Goal: Task Accomplishment & Management: Manage account settings

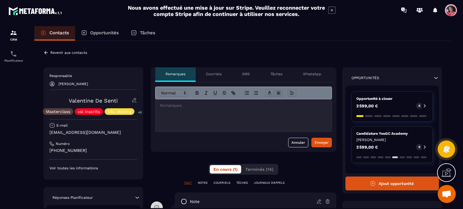
click at [135, 98] on icon at bounding box center [134, 100] width 4 height 4
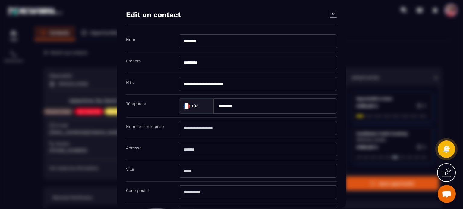
click at [338, 13] on div "**********" at bounding box center [231, 105] width 229 height 207
click at [335, 13] on icon "Modal window" at bounding box center [332, 14] width 7 height 7
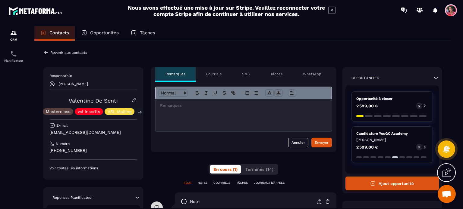
click at [53, 83] on icon at bounding box center [51, 83] width 5 height 5
click at [70, 52] on p "Revenir aux contacts" at bounding box center [68, 53] width 37 height 4
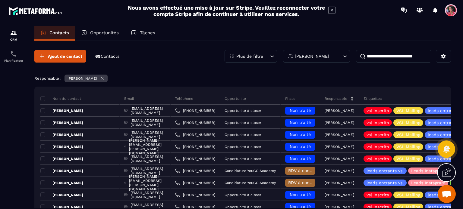
click at [397, 55] on input at bounding box center [393, 56] width 75 height 13
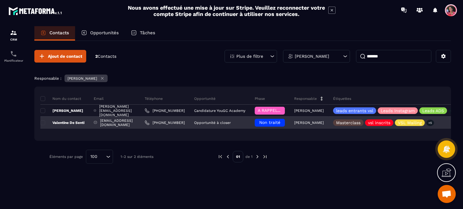
click at [323, 123] on p "[PERSON_NAME]" at bounding box center [309, 123] width 30 height 4
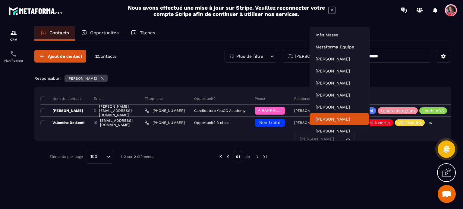
scroll to position [18, 0]
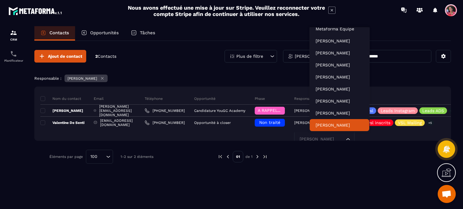
click at [348, 150] on div at bounding box center [355, 157] width 159 height 14
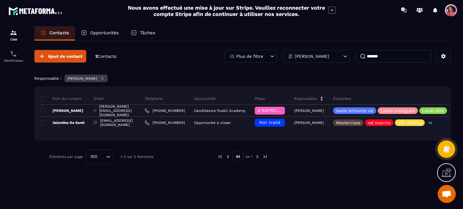
click at [400, 58] on input "*******" at bounding box center [393, 56] width 75 height 13
type input "*"
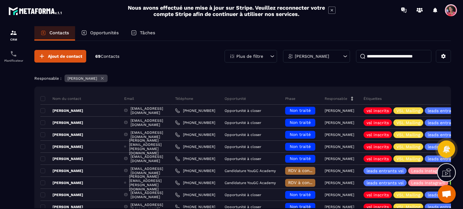
click at [343, 54] on icon at bounding box center [345, 56] width 6 height 6
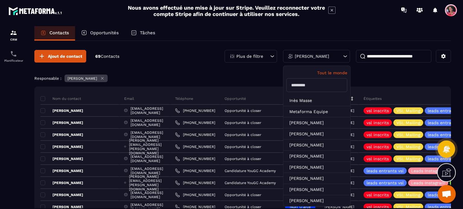
click at [332, 73] on p "Tout le monde" at bounding box center [316, 72] width 61 height 5
click at [380, 55] on input at bounding box center [393, 56] width 75 height 13
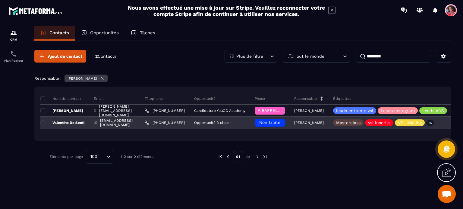
type input "*********"
click at [315, 123] on p "[PERSON_NAME]" at bounding box center [309, 123] width 30 height 4
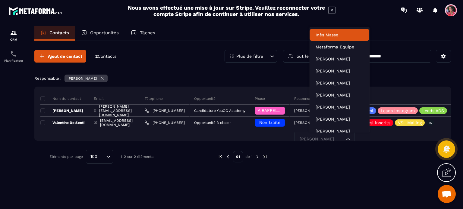
scroll to position [5, 0]
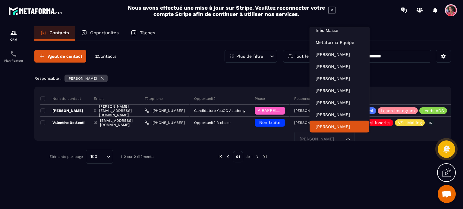
click at [306, 150] on div at bounding box center [355, 157] width 159 height 14
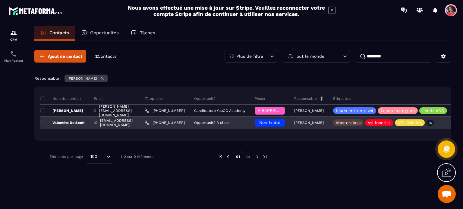
click at [45, 122] on td "Valentine De Senti" at bounding box center [64, 123] width 49 height 12
click at [43, 125] on span at bounding box center [42, 122] width 5 height 5
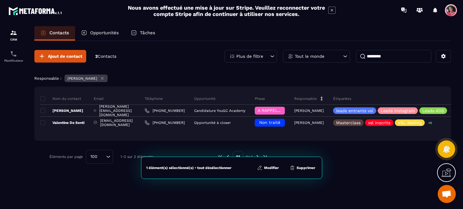
click at [277, 167] on button "Modifier" at bounding box center [267, 168] width 25 height 6
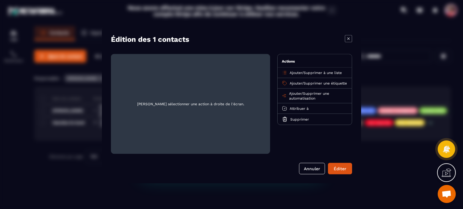
click at [307, 111] on span "Attribuer à" at bounding box center [298, 108] width 19 height 4
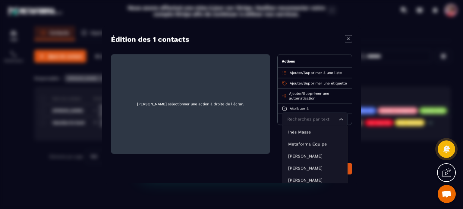
click at [308, 123] on input "Search for option" at bounding box center [311, 119] width 52 height 7
type input "**"
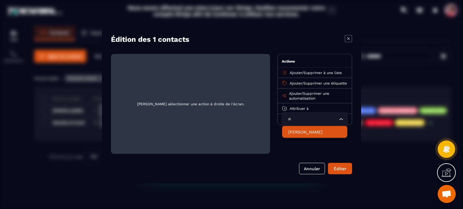
click at [304, 138] on li "[PERSON_NAME]" at bounding box center [314, 132] width 65 height 12
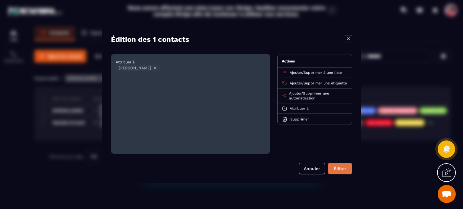
click at [340, 171] on button "Éditer" at bounding box center [340, 168] width 24 height 11
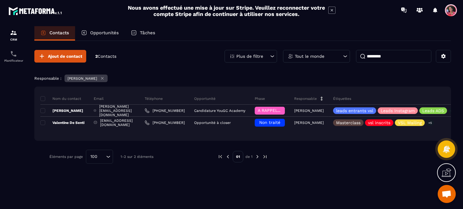
click at [104, 78] on icon at bounding box center [102, 78] width 2 height 2
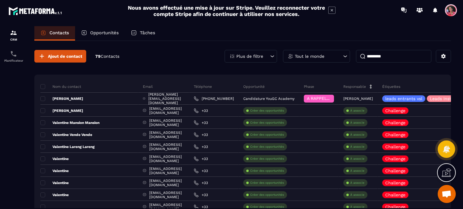
click at [340, 57] on div "Tout le monde" at bounding box center [316, 56] width 67 height 13
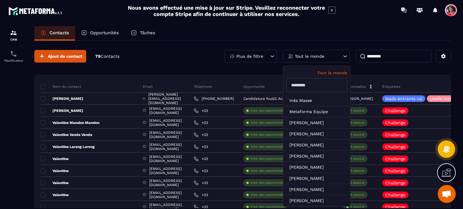
click at [331, 86] on input "text" at bounding box center [316, 85] width 61 height 14
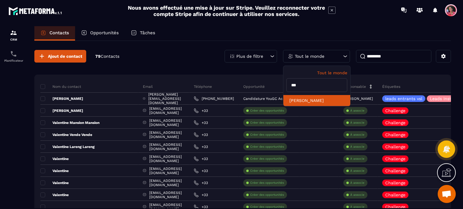
type input "***"
click at [325, 98] on li "[PERSON_NAME]" at bounding box center [316, 100] width 67 height 11
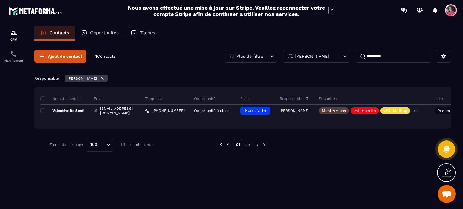
drag, startPoint x: 93, startPoint y: 30, endPoint x: 105, endPoint y: 36, distance: 14.4
click at [93, 30] on div "Opportunités" at bounding box center [100, 33] width 50 height 14
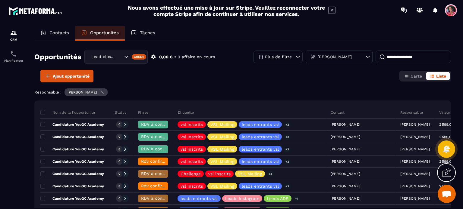
click at [108, 35] on p "Opportunités" at bounding box center [104, 32] width 29 height 5
click at [332, 61] on div "[PERSON_NAME]" at bounding box center [338, 57] width 67 height 13
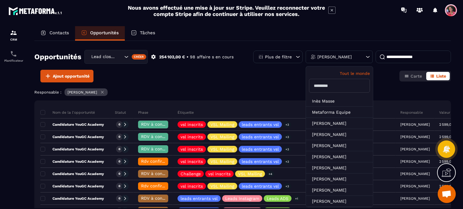
click at [327, 89] on input "text" at bounding box center [339, 86] width 61 height 14
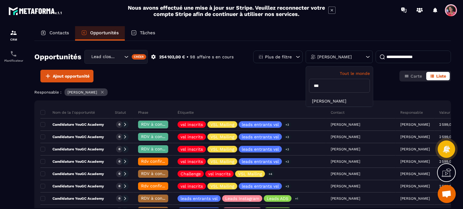
type input "***"
click at [325, 98] on li "[PERSON_NAME]" at bounding box center [339, 101] width 67 height 11
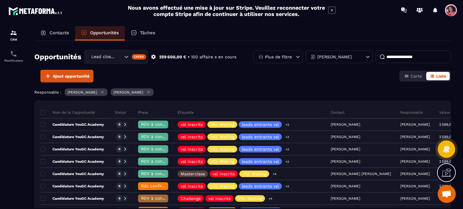
click at [104, 93] on icon at bounding box center [102, 92] width 5 height 5
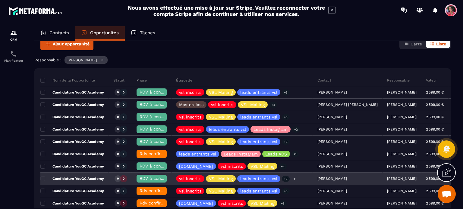
scroll to position [30, 0]
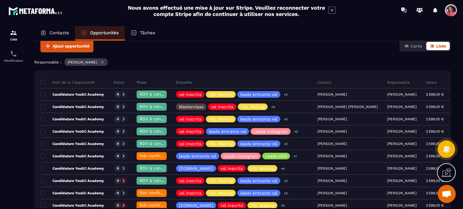
click at [153, 30] on p "Tâches" at bounding box center [147, 32] width 15 height 5
